Goal: Task Accomplishment & Management: Use online tool/utility

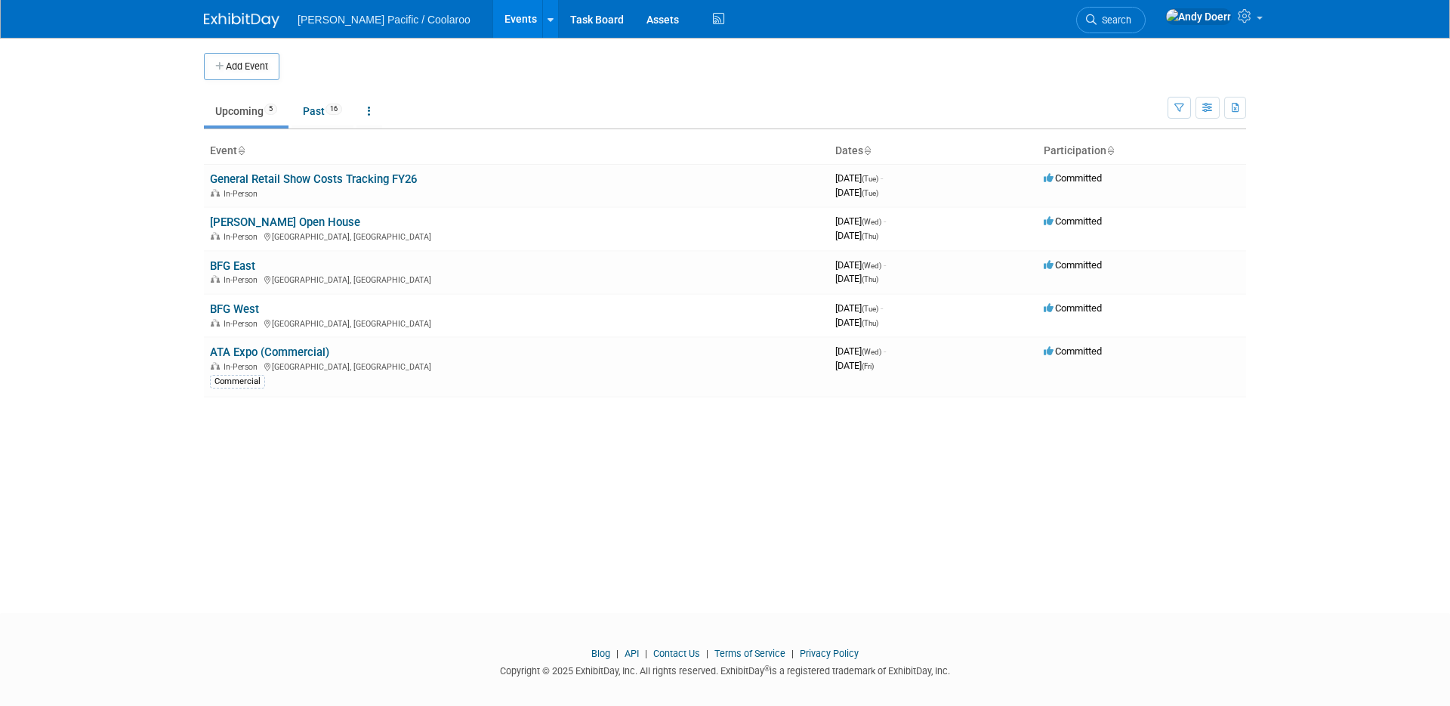
drag, startPoint x: 10, startPoint y: 512, endPoint x: 346, endPoint y: 436, distance: 344.7
click at [316, 527] on div "Add Event New Event Duplicate Event Warning There is another event in your work…" at bounding box center [725, 312] width 1065 height 548
click at [284, 224] on link "[PERSON_NAME] Open House" at bounding box center [285, 222] width 150 height 14
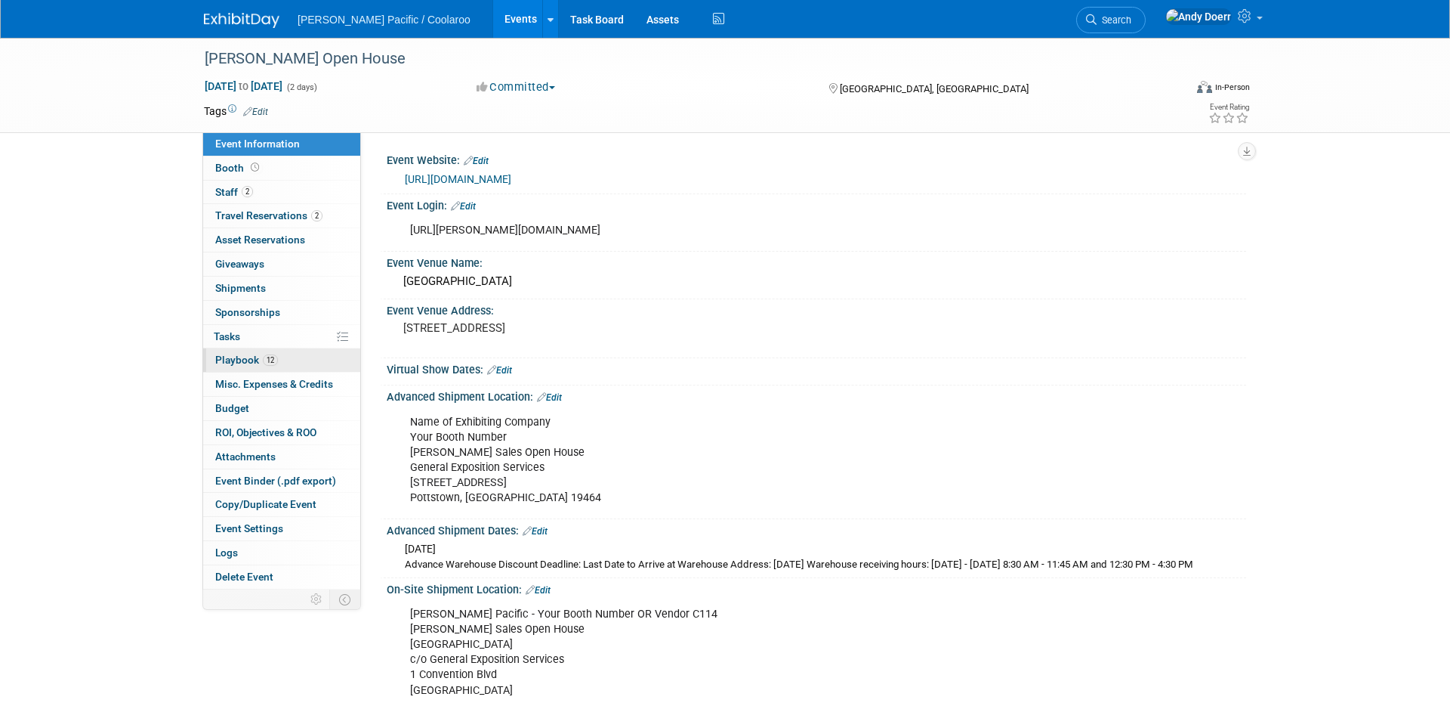
click at [307, 362] on link "12 Playbook 12" at bounding box center [281, 359] width 157 height 23
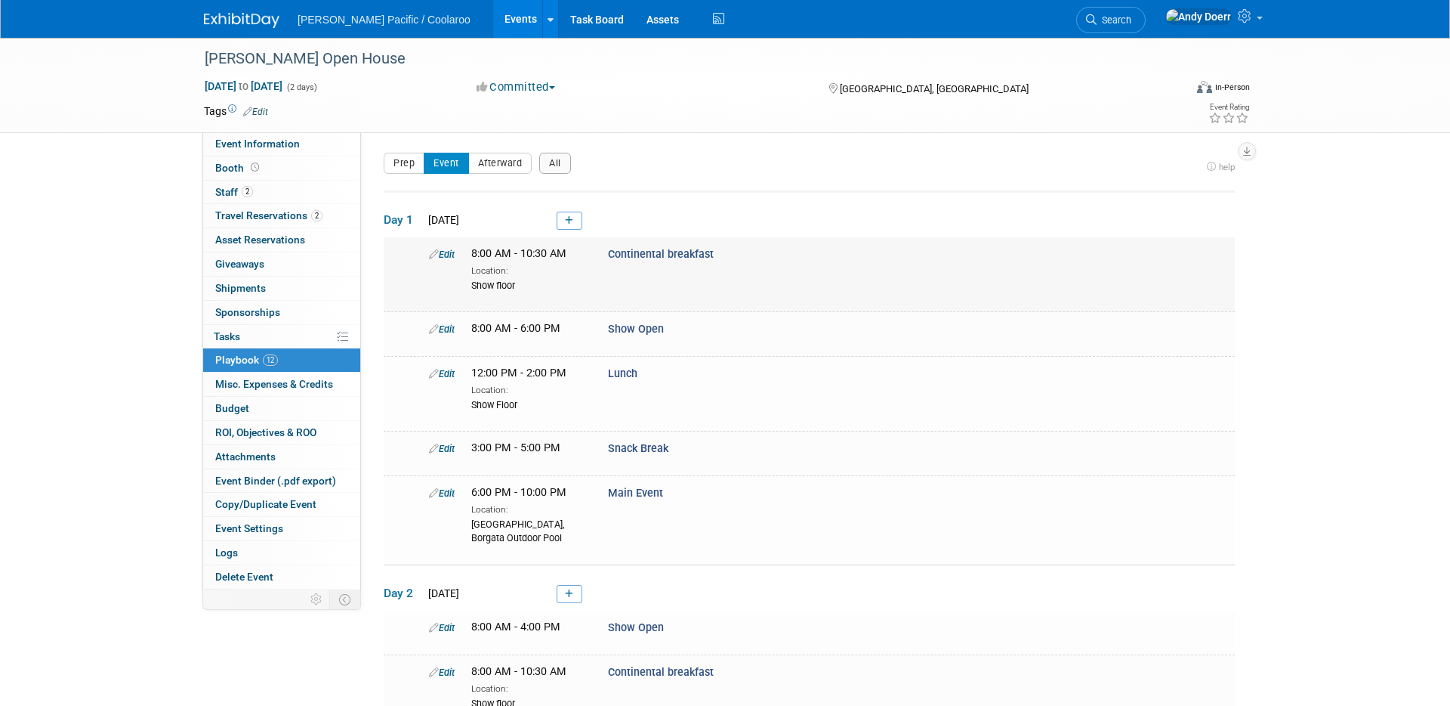
click at [548, 279] on div "Show floor" at bounding box center [528, 284] width 114 height 15
click at [127, 286] on div "[PERSON_NAME] Open House [DATE] to [DATE] (2 days) [DATE] to [DATE] Committed C…" at bounding box center [725, 437] width 1450 height 798
click at [290, 218] on span "Travel Reservations 2" at bounding box center [268, 215] width 107 height 12
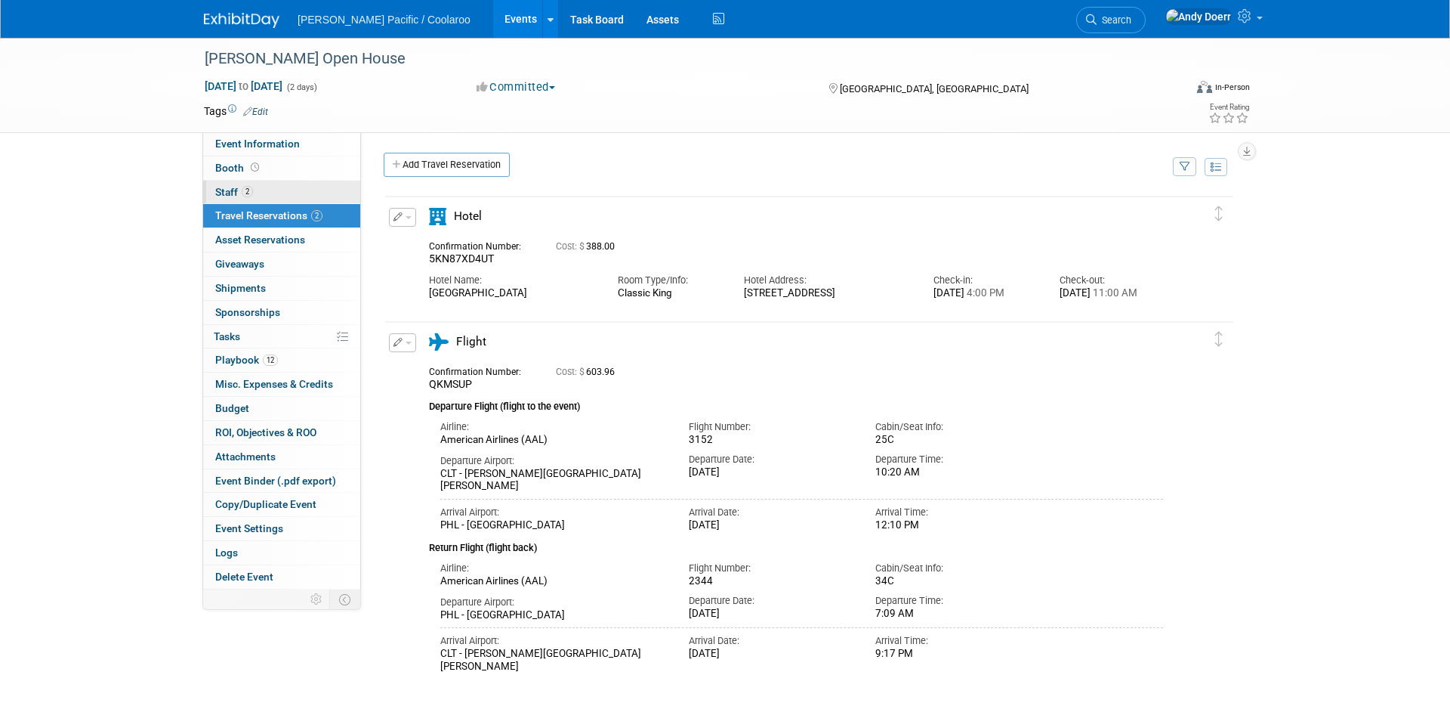
click at [285, 189] on link "2 Staff 2" at bounding box center [281, 192] width 157 height 23
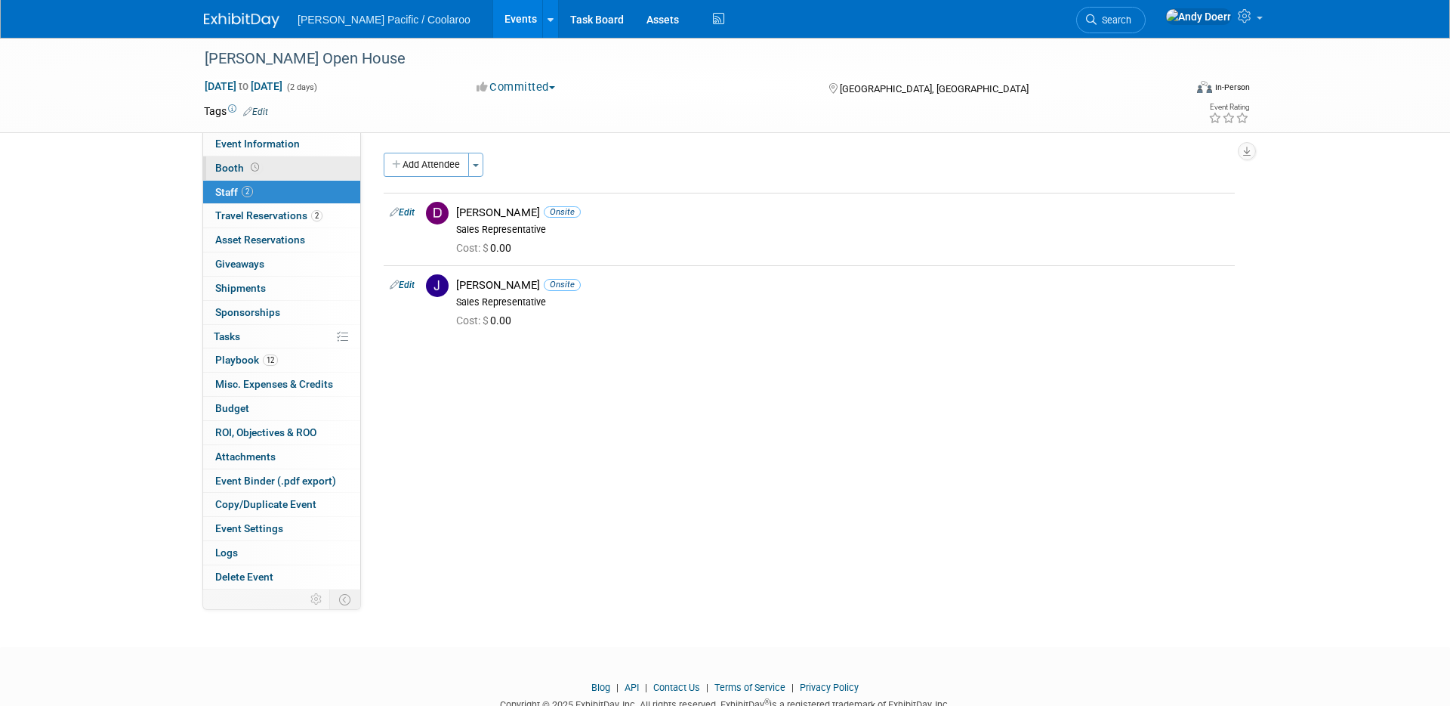
click at [288, 168] on link "Booth" at bounding box center [281, 167] width 157 height 23
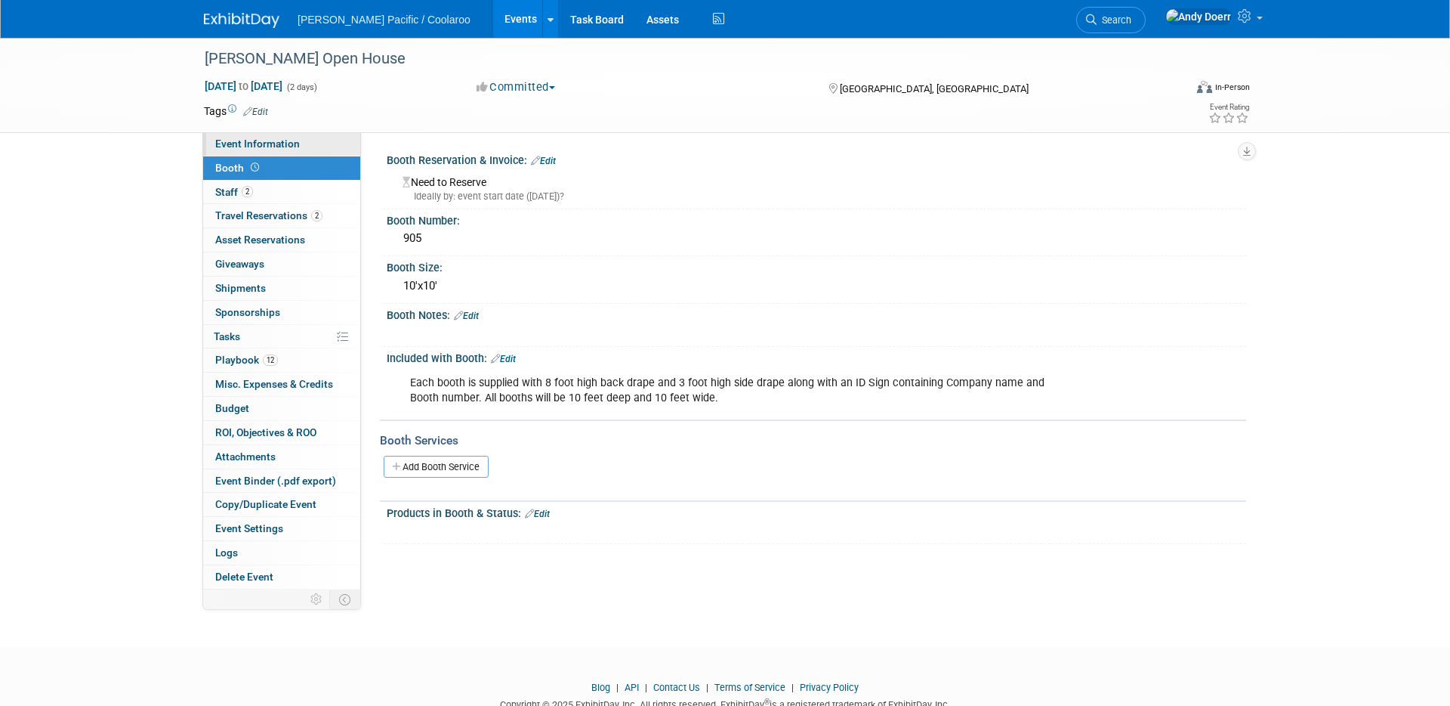
click at [297, 134] on link "Event Information" at bounding box center [281, 143] width 157 height 23
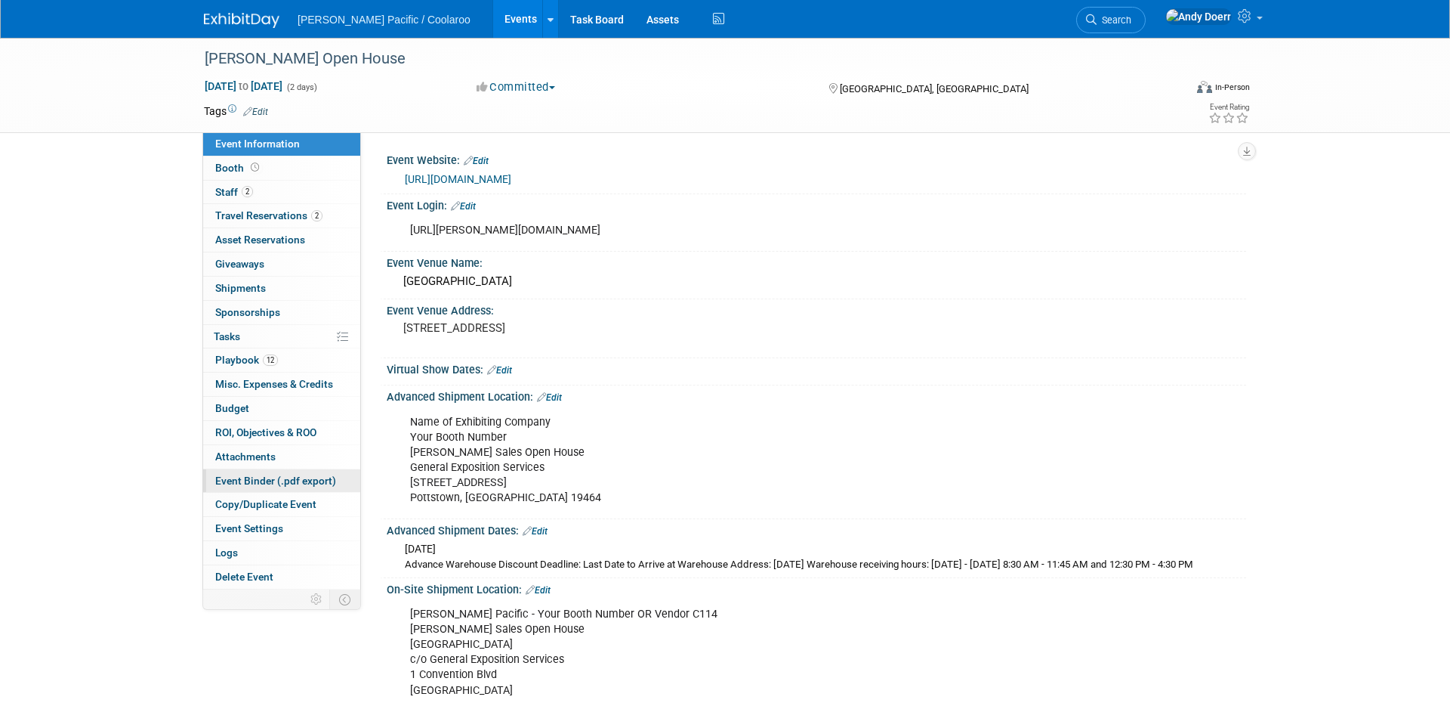
click at [289, 483] on span "Event Binder (.pdf export)" at bounding box center [275, 480] width 121 height 12
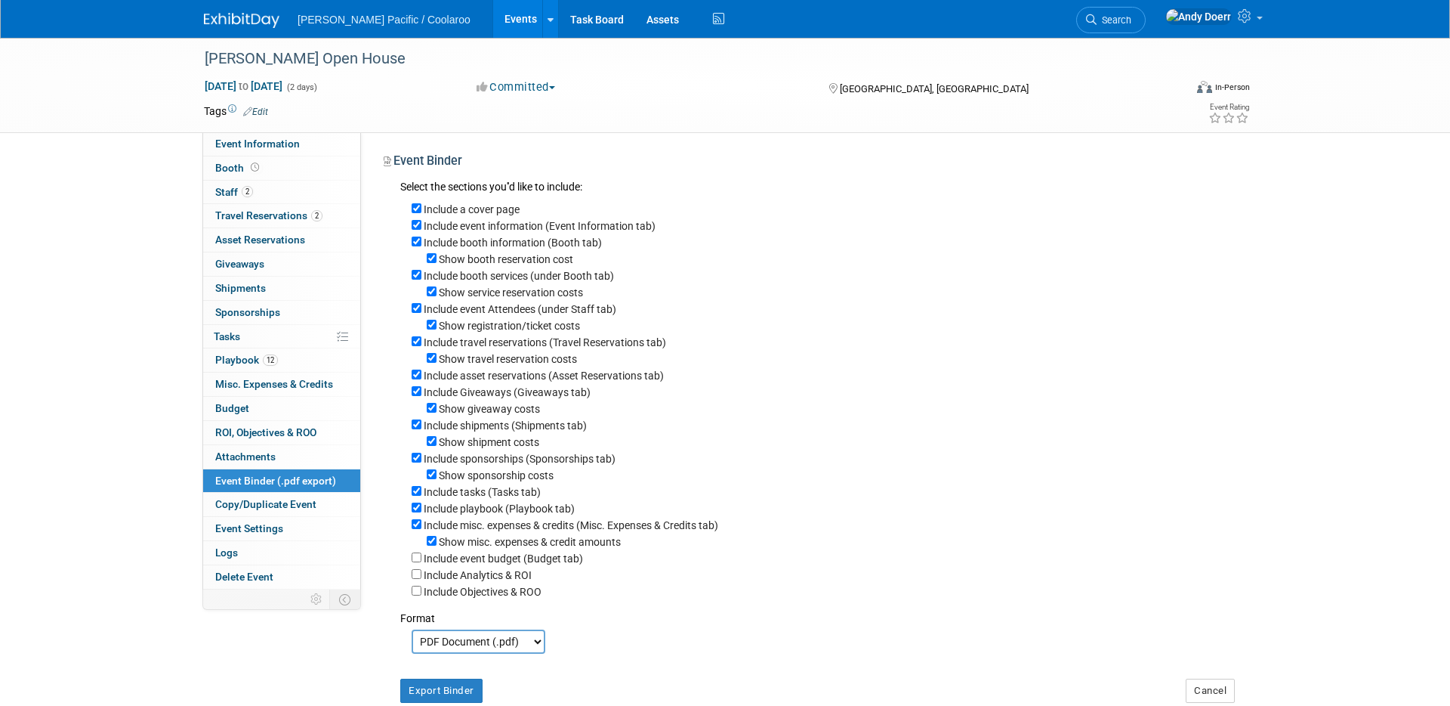
click at [490, 211] on label "Include a cover page" at bounding box center [472, 209] width 96 height 12
click at [422, 211] on input "Include a cover page" at bounding box center [417, 208] width 10 height 10
checkbox input "false"
click at [499, 260] on label "Show booth reservation cost" at bounding box center [506, 259] width 134 height 12
click at [437, 260] on input "Show booth reservation cost" at bounding box center [432, 258] width 10 height 10
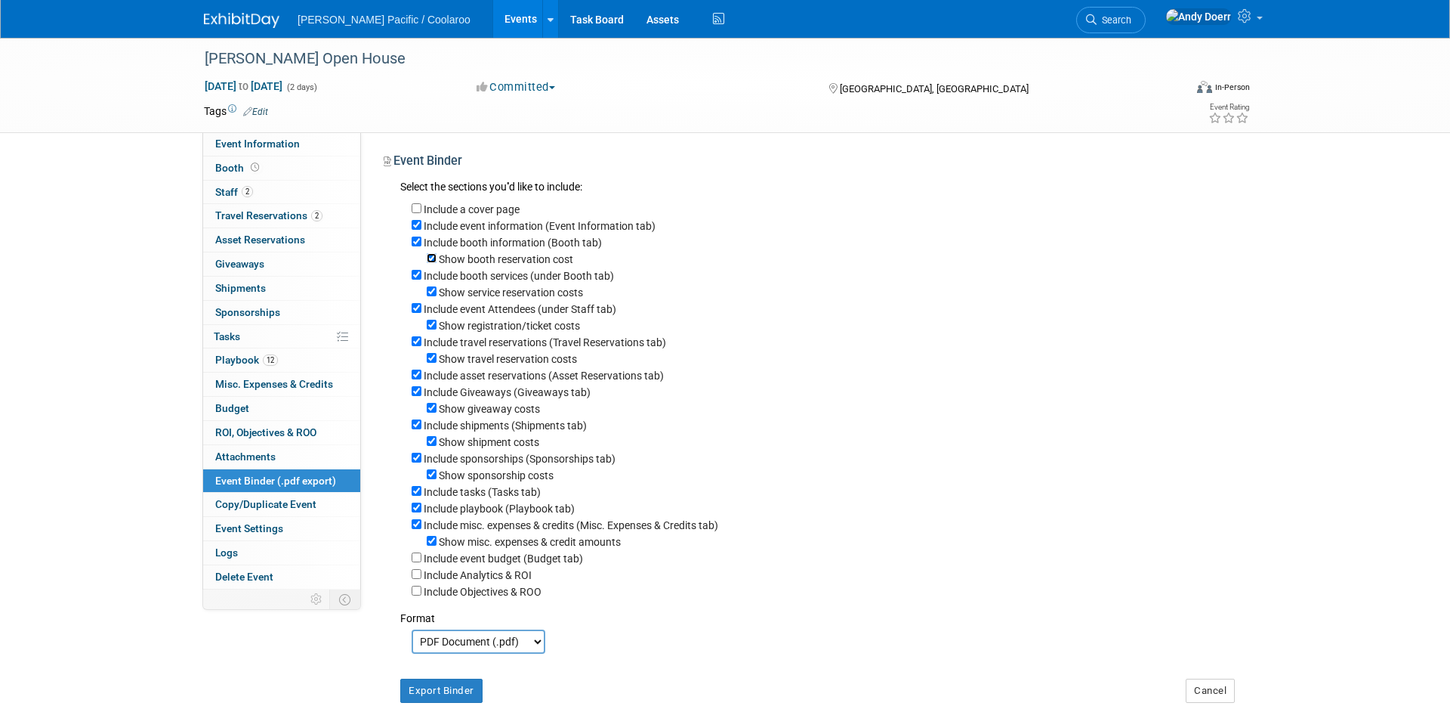
checkbox input "false"
drag, startPoint x: 505, startPoint y: 294, endPoint x: 513, endPoint y: 309, distance: 17.2
click at [506, 293] on label "Show service reservation costs" at bounding box center [511, 292] width 144 height 12
click at [507, 325] on label "Show registration/ticket costs" at bounding box center [509, 326] width 141 height 12
click at [437, 325] on input "Show registration/ticket costs" at bounding box center [432, 325] width 10 height 10
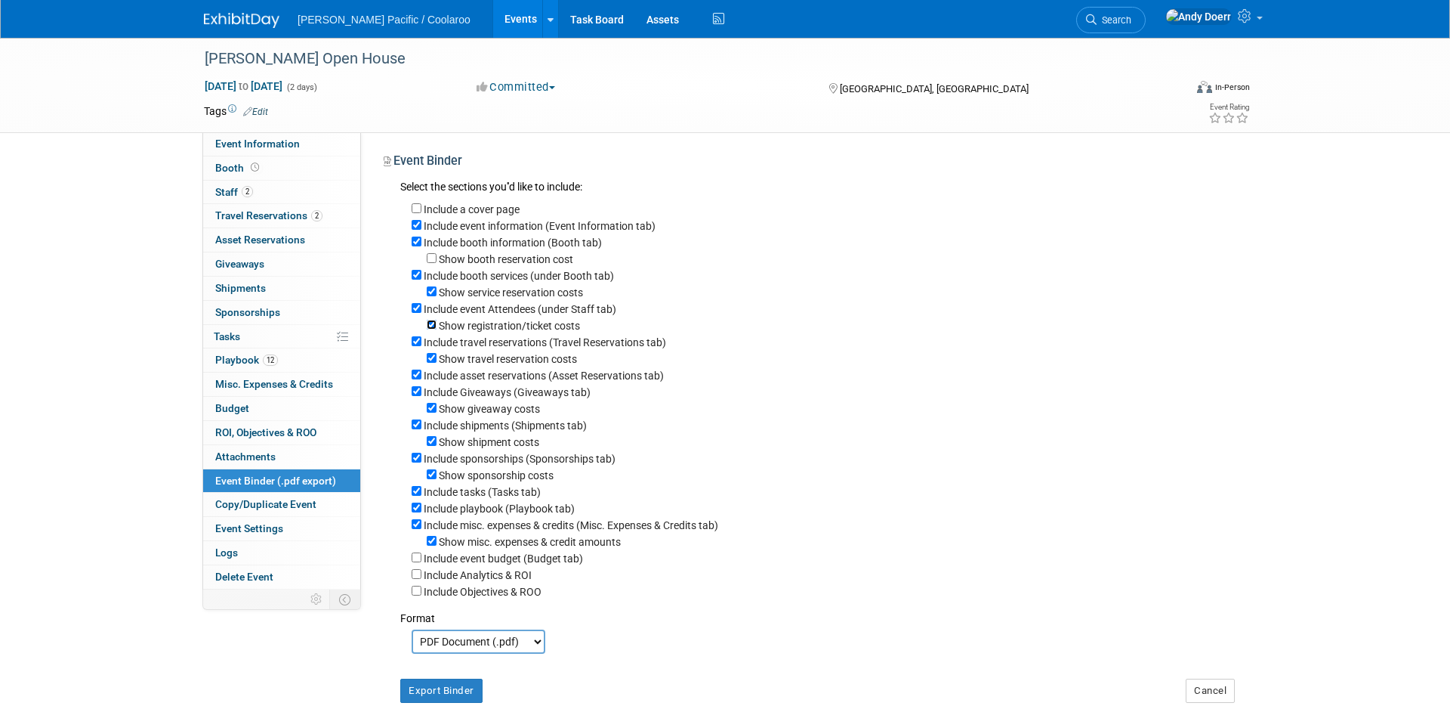
checkbox input "false"
click at [501, 288] on label "Show service reservation costs" at bounding box center [511, 292] width 144 height 12
click at [437, 288] on input "Show service reservation costs" at bounding box center [432, 291] width 10 height 10
checkbox input "false"
click at [496, 280] on label "Include booth services (under Booth tab)" at bounding box center [519, 276] width 190 height 12
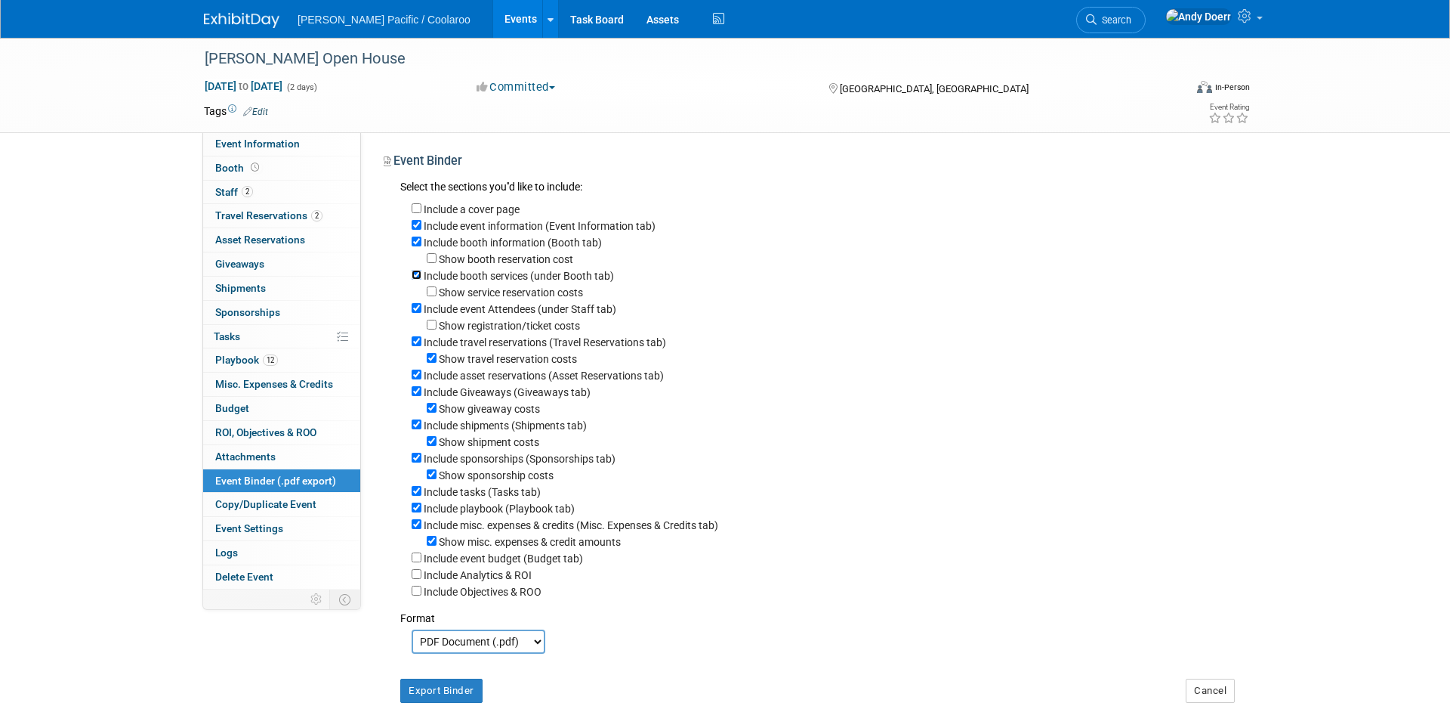
click at [422, 280] on input "Include booth services (under Booth tab)" at bounding box center [417, 275] width 10 height 10
checkbox input "false"
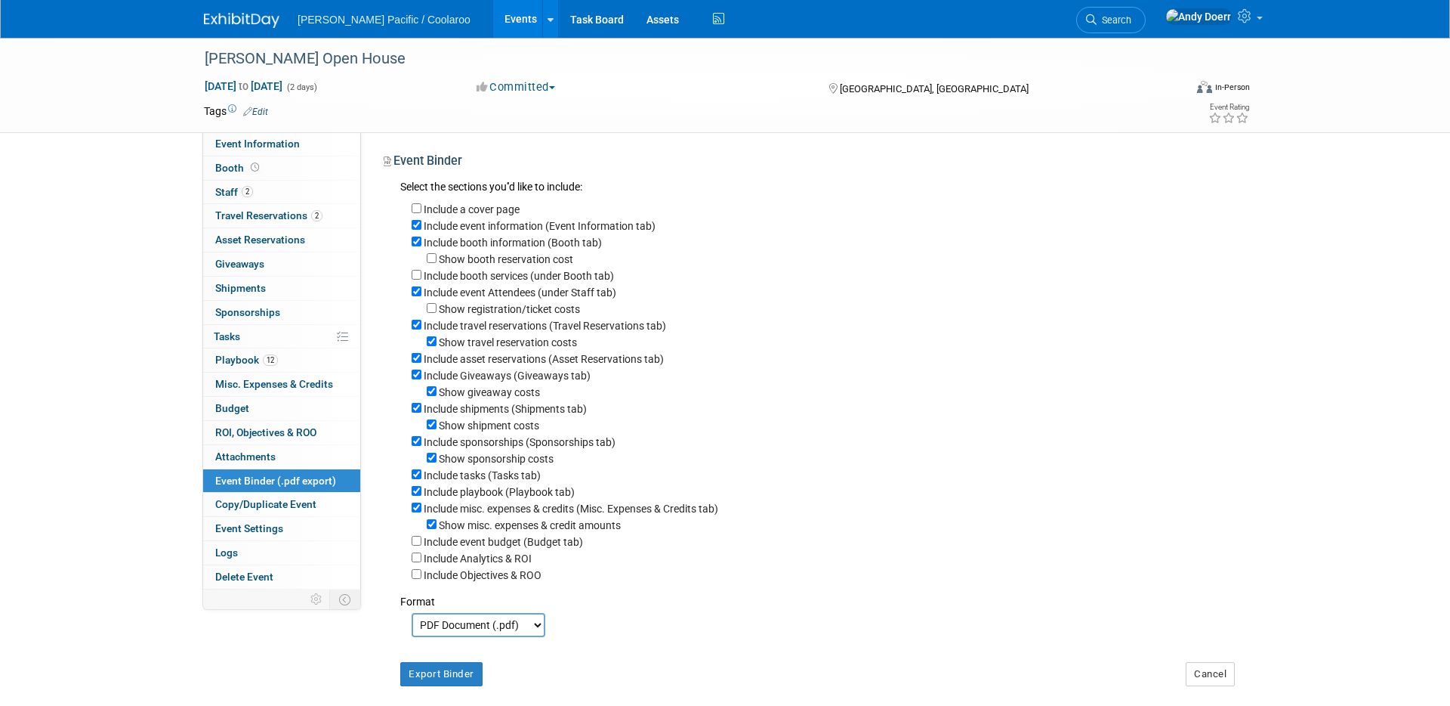
click at [517, 342] on label "Show travel reservation costs" at bounding box center [508, 342] width 138 height 12
click at [437, 342] on input "Show travel reservation costs" at bounding box center [432, 341] width 10 height 10
checkbox input "false"
click at [514, 363] on label "Include asset reservations (Asset Reservations tab)" at bounding box center [544, 359] width 240 height 12
click at [422, 363] on input "Include asset reservations (Asset Reservations tab)" at bounding box center [417, 358] width 10 height 10
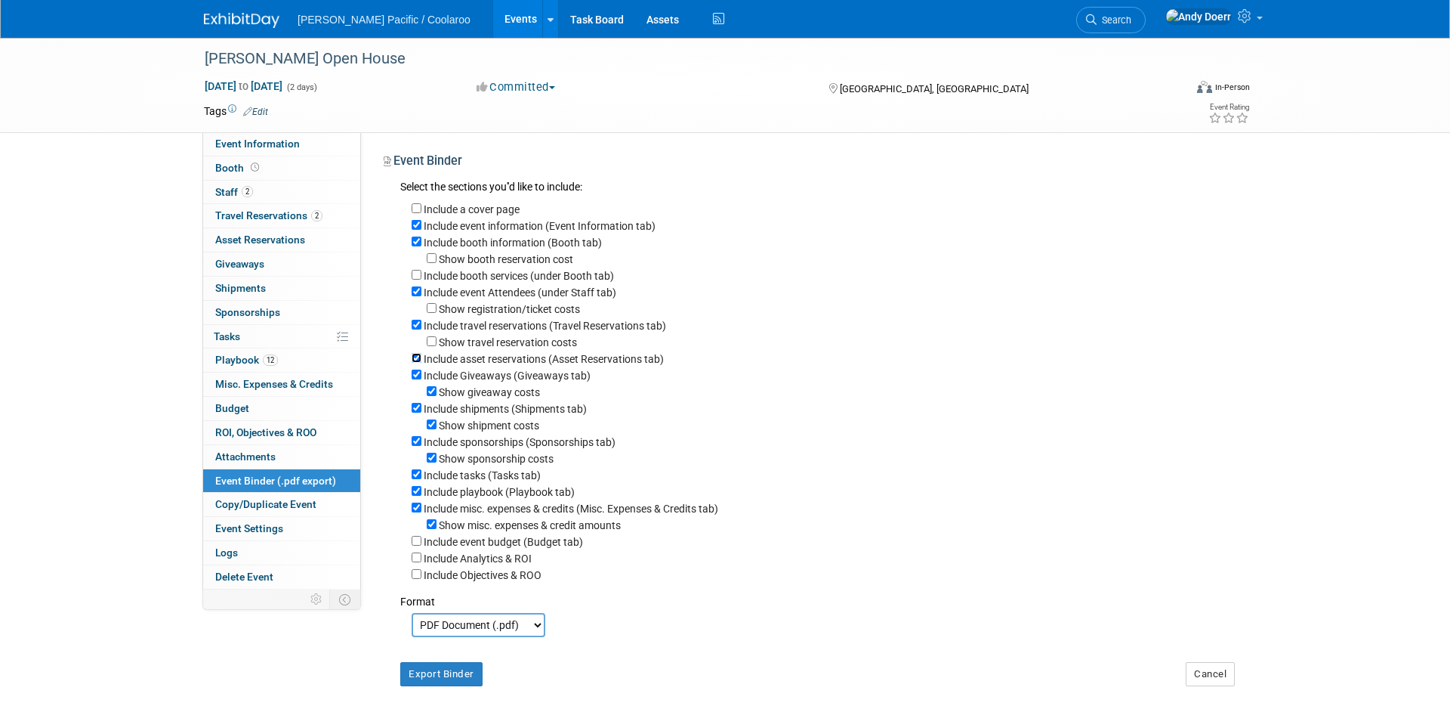
checkbox input "false"
click at [497, 377] on label "Include Giveaways (Giveaways tab)" at bounding box center [507, 375] width 167 height 12
click at [422, 377] on input "Include Giveaways (Giveaways tab)" at bounding box center [417, 374] width 10 height 10
checkbox input "false"
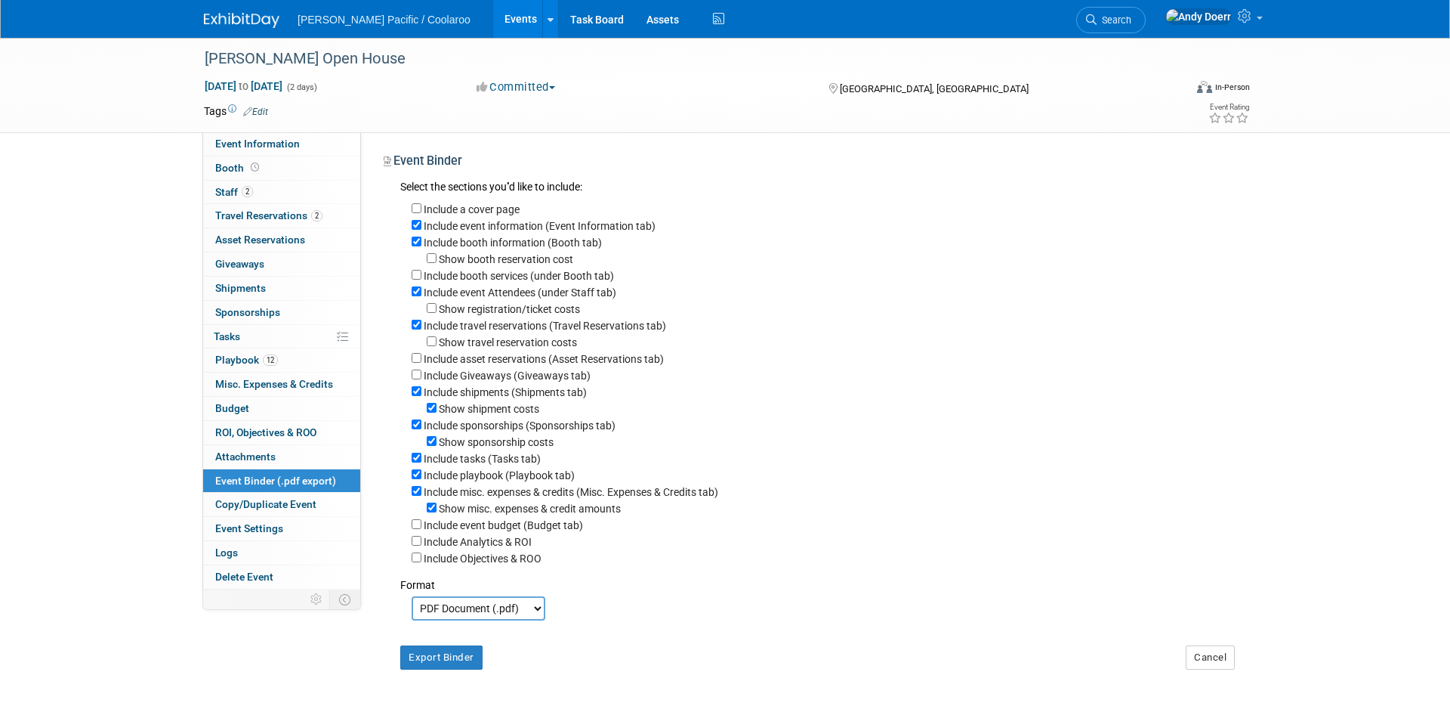
click at [497, 395] on label "Include shipments (Shipments tab)" at bounding box center [505, 392] width 163 height 12
click at [422, 395] on input "Include shipments (Shipments tab)" at bounding box center [417, 391] width 10 height 10
checkbox input "false"
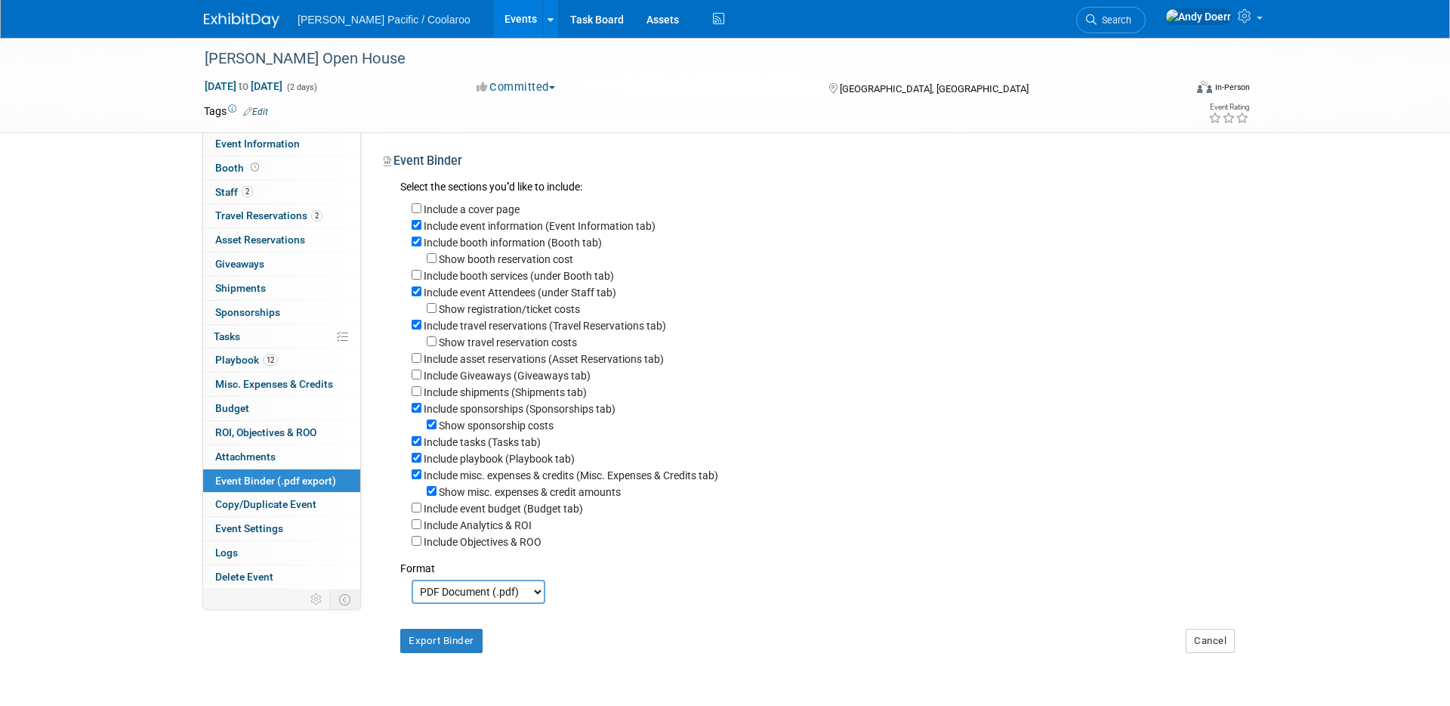
click at [497, 405] on label "Include sponsorships (Sponsorships tab)" at bounding box center [520, 409] width 192 height 12
click at [422, 405] on input "Include sponsorships (Sponsorships tab)" at bounding box center [417, 408] width 10 height 10
checkbox input "false"
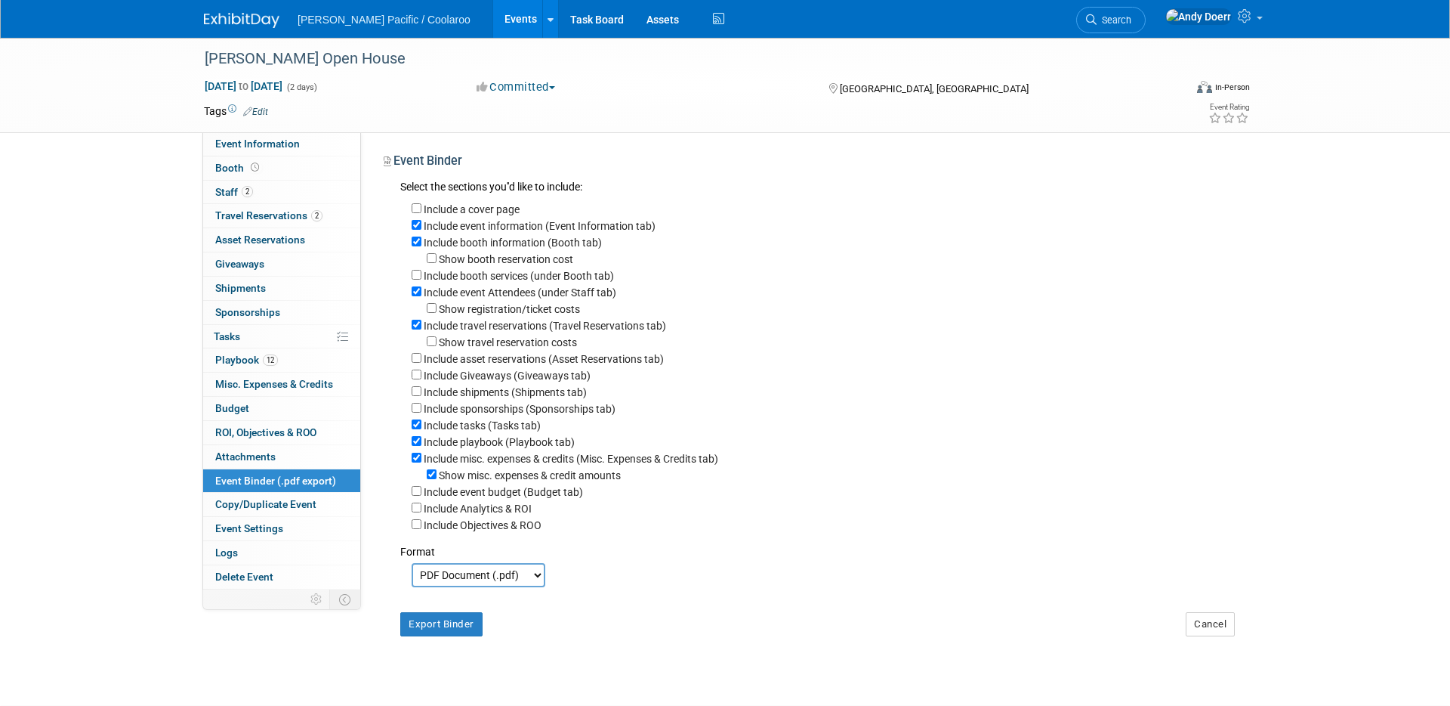
click at [466, 429] on label "Include tasks (Tasks tab)" at bounding box center [482, 425] width 117 height 12
click at [422, 429] on input "Include tasks (Tasks tab)" at bounding box center [417, 424] width 10 height 10
checkbox input "false"
click at [488, 460] on label "Include misc. expenses & credits (Misc. Expenses & Credits tab)" at bounding box center [571, 459] width 295 height 12
click at [422, 460] on input "Include misc. expenses & credits (Misc. Expenses & Credits tab)" at bounding box center [417, 458] width 10 height 10
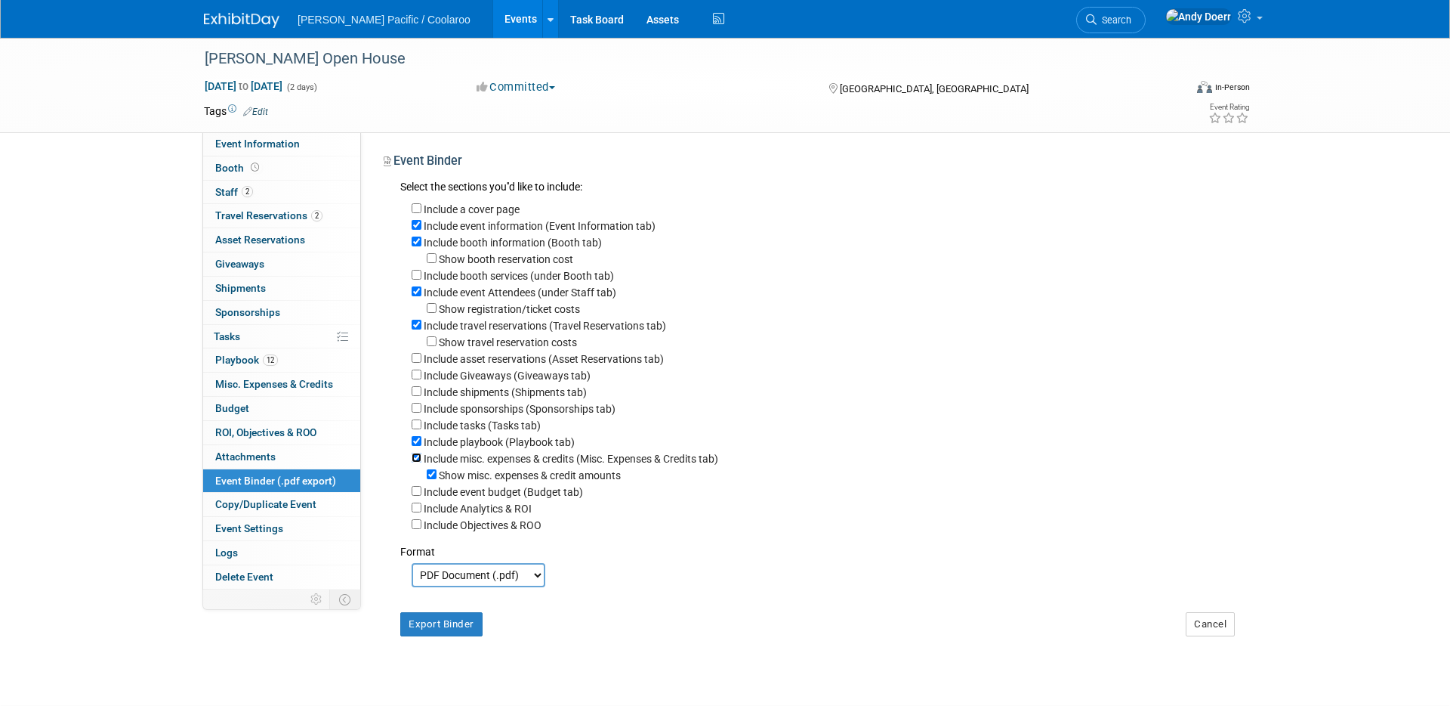
checkbox input "false"
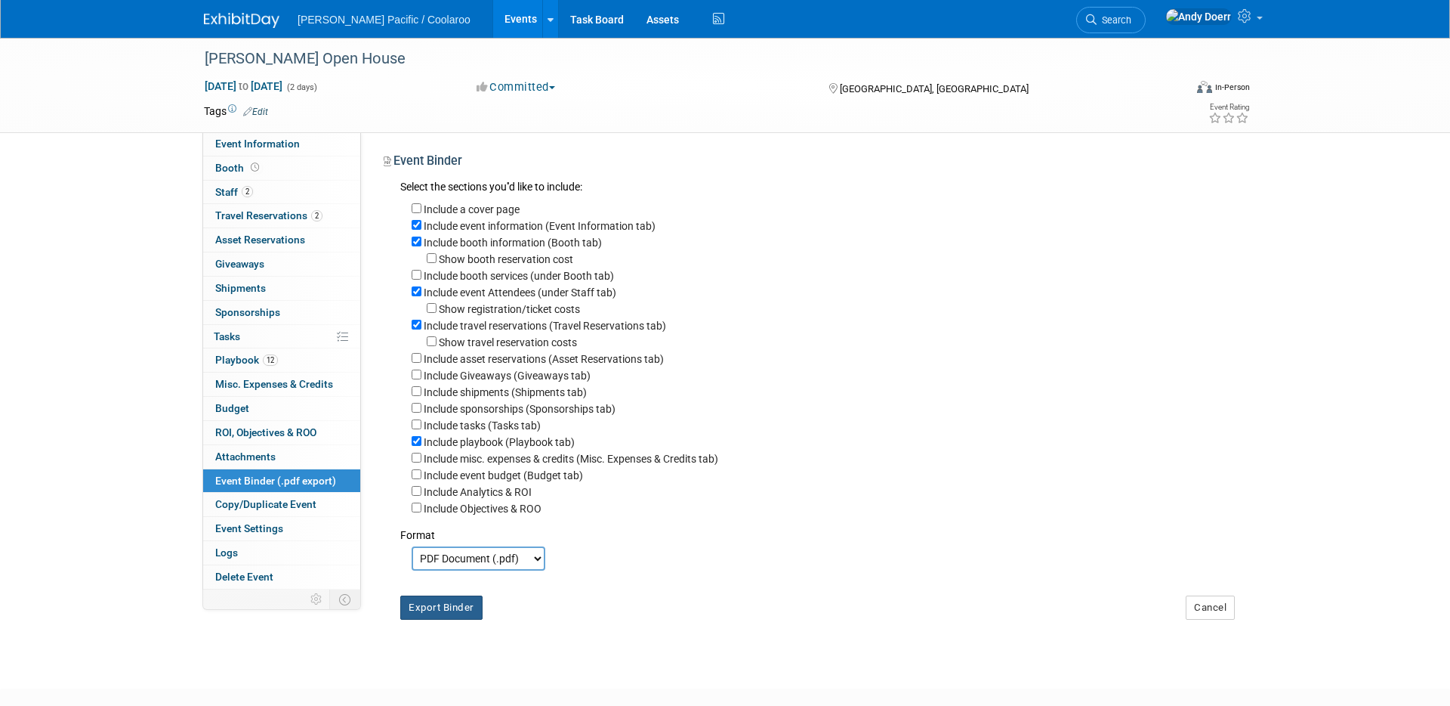
click at [456, 607] on button "Export Binder" at bounding box center [441, 607] width 82 height 24
